Goal: Task Accomplishment & Management: Use online tool/utility

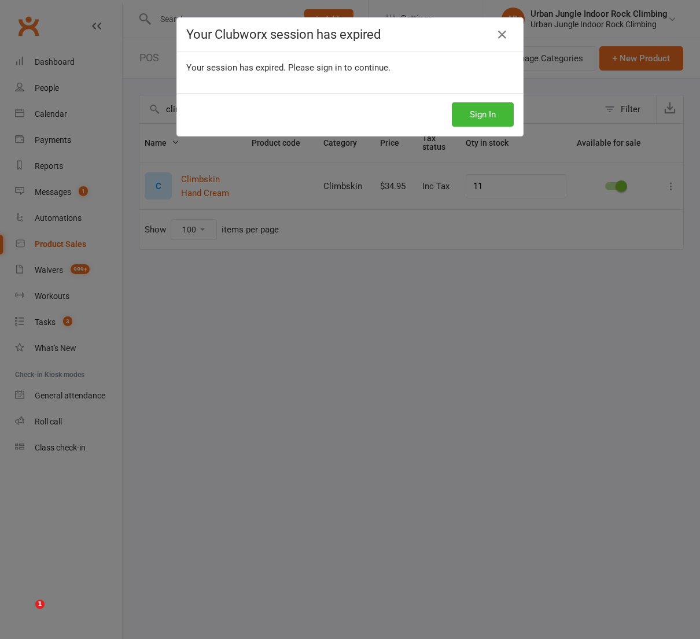
select select "100"
drag, startPoint x: 498, startPoint y: 34, endPoint x: 318, endPoint y: 19, distance: 181.0
click at [499, 34] on icon at bounding box center [502, 35] width 14 height 14
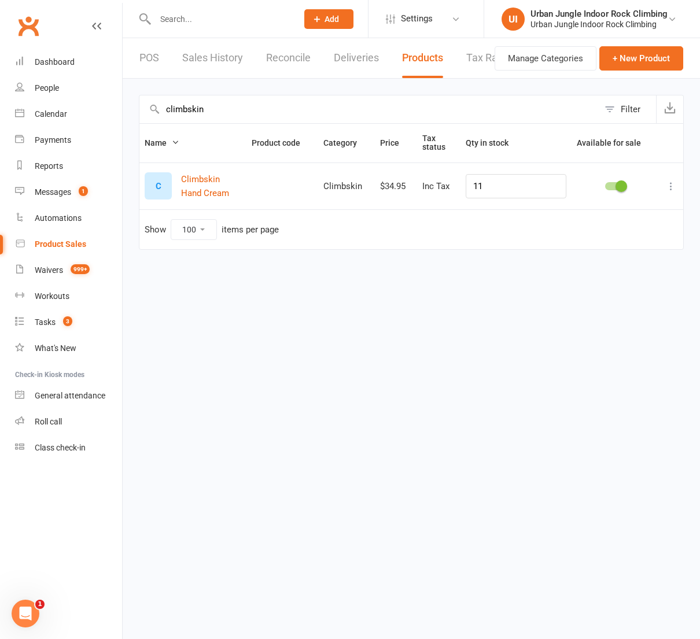
drag, startPoint x: 155, startPoint y: 108, endPoint x: 139, endPoint y: 106, distance: 16.3
click at [137, 108] on div "climbskin Filter Name Product code Category Price Tax status Qty in stock Avail…" at bounding box center [411, 172] width 577 height 187
type input "8"
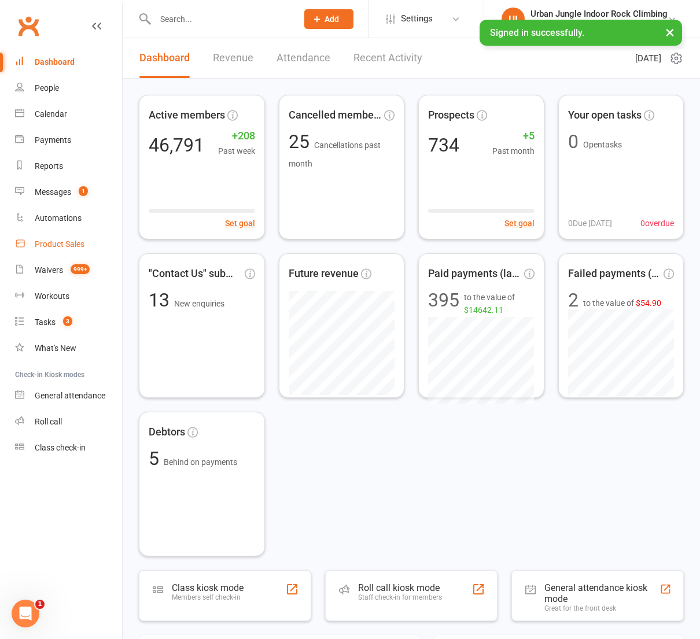
drag, startPoint x: 52, startPoint y: 245, endPoint x: 66, endPoint y: 232, distance: 18.8
click at [54, 243] on div "Product Sales" at bounding box center [60, 243] width 50 height 9
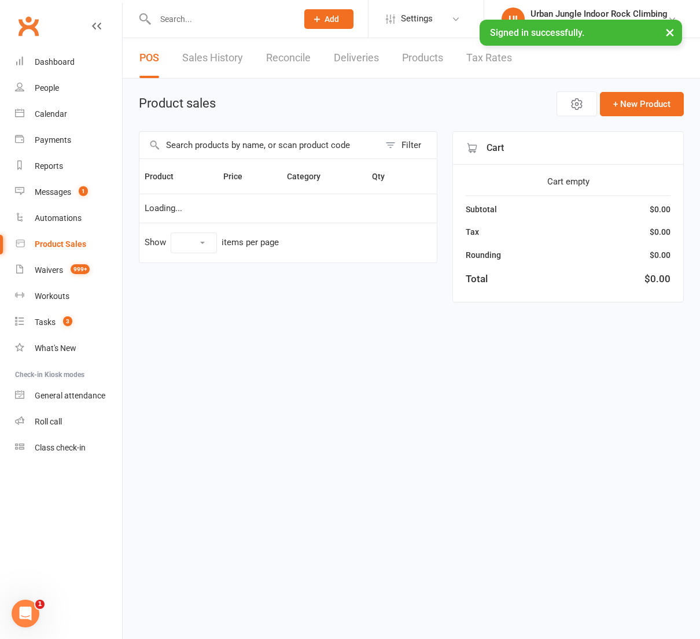
select select "100"
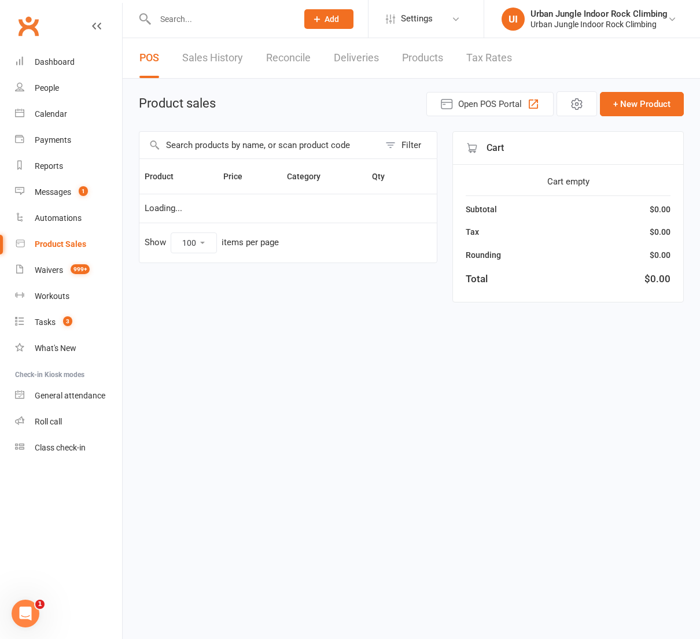
click at [439, 53] on link "Products" at bounding box center [422, 58] width 41 height 40
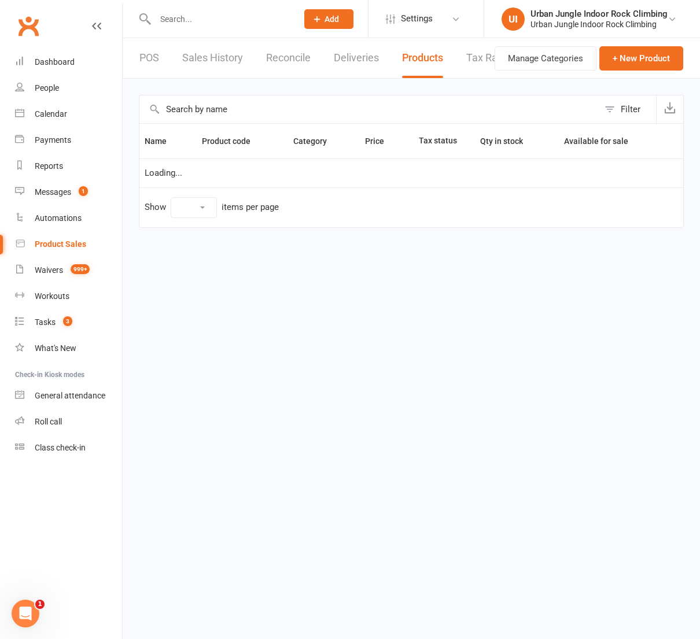
select select "100"
click at [244, 113] on input "text" at bounding box center [368, 109] width 459 height 28
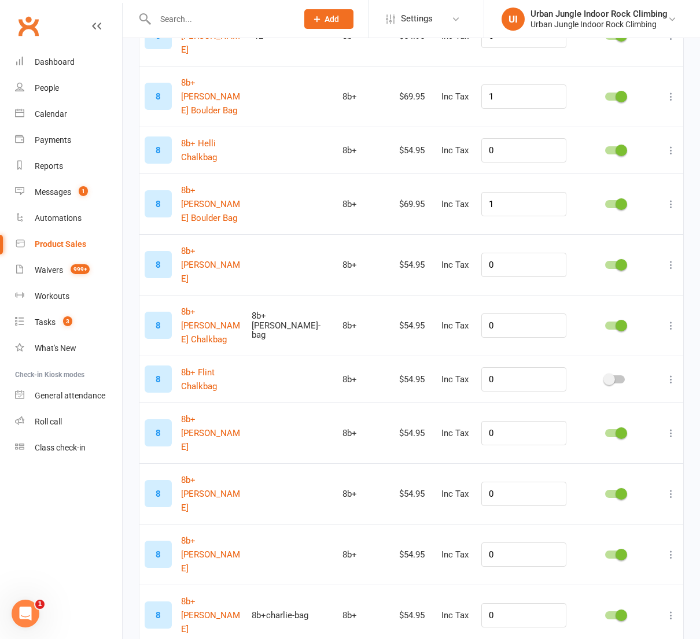
scroll to position [1323, 0]
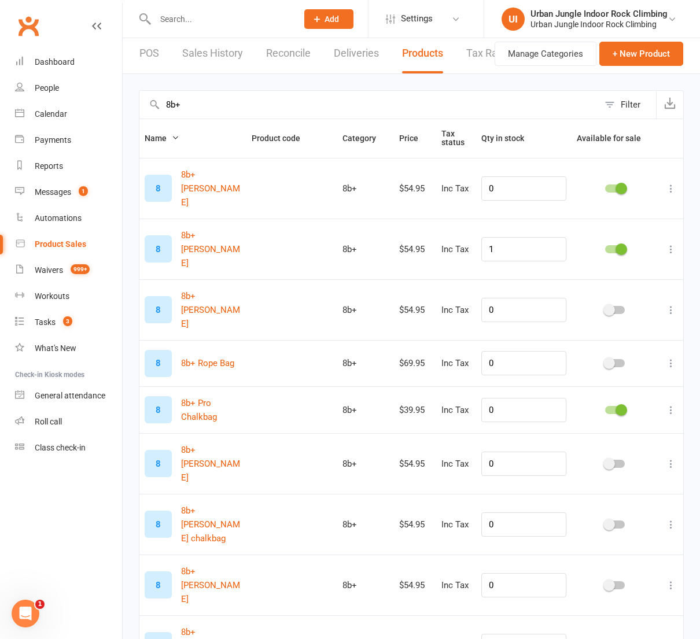
scroll to position [0, 0]
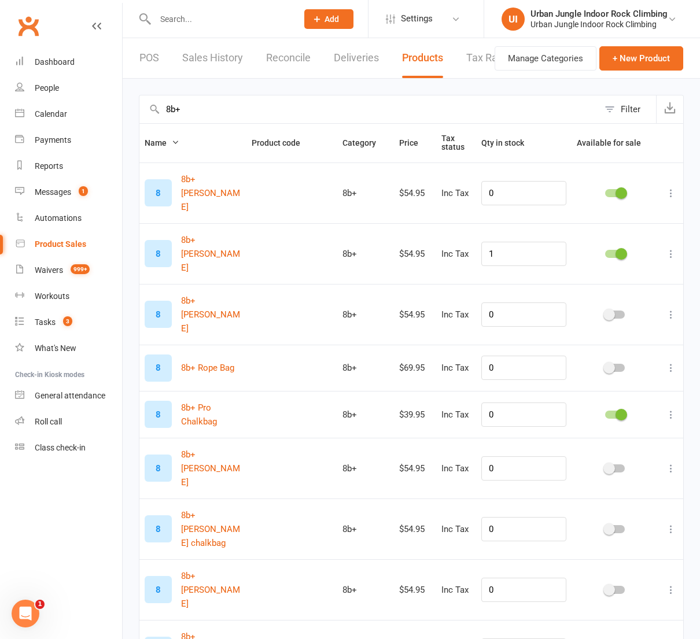
drag, startPoint x: 235, startPoint y: 105, endPoint x: 175, endPoint y: 108, distance: 59.6
click at [226, 105] on input "8b+" at bounding box center [368, 109] width 459 height 28
click at [175, 108] on input "8b+" at bounding box center [368, 109] width 459 height 28
drag, startPoint x: 193, startPoint y: 108, endPoint x: 151, endPoint y: 110, distance: 42.3
click at [151, 110] on div "8b+ Filter" at bounding box center [411, 109] width 545 height 28
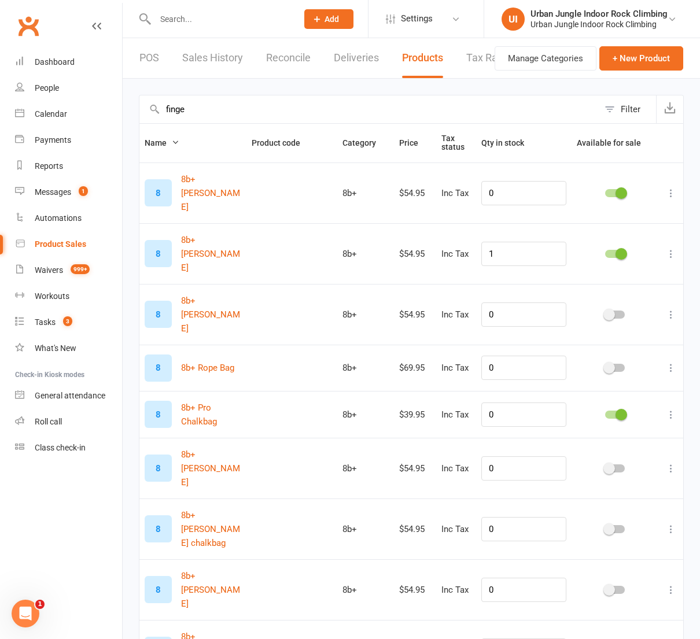
type input "finger"
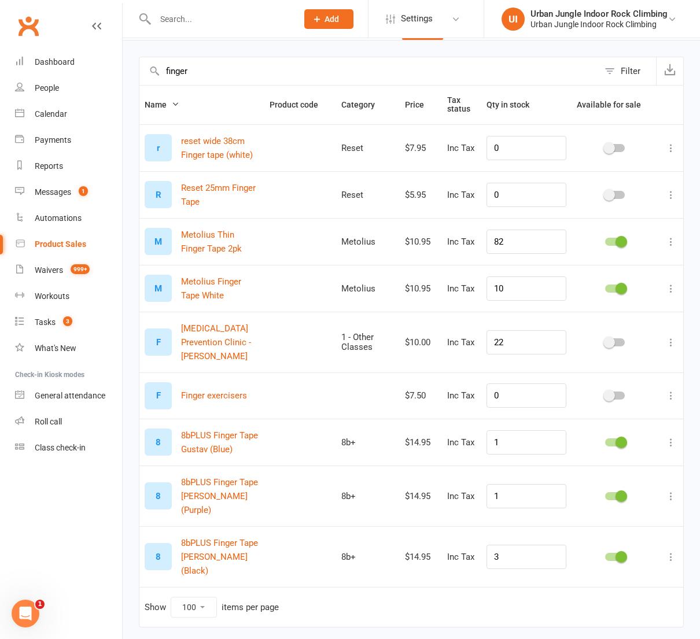
scroll to position [41, 0]
